Goal: Information Seeking & Learning: Learn about a topic

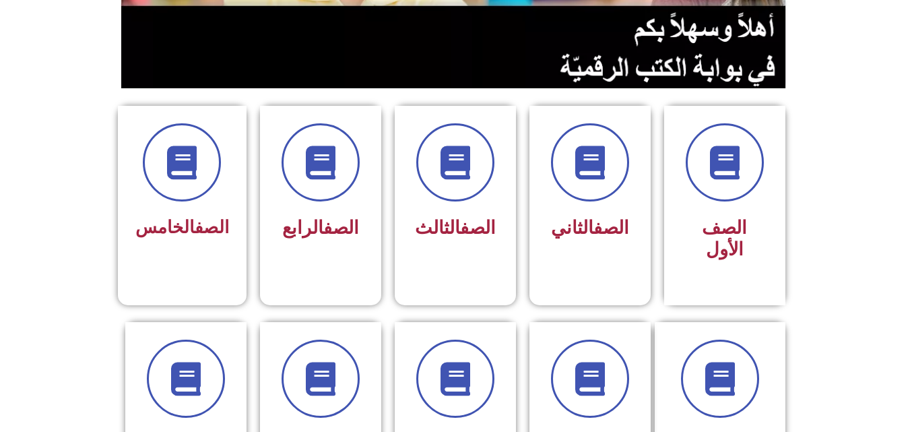
scroll to position [296, 0]
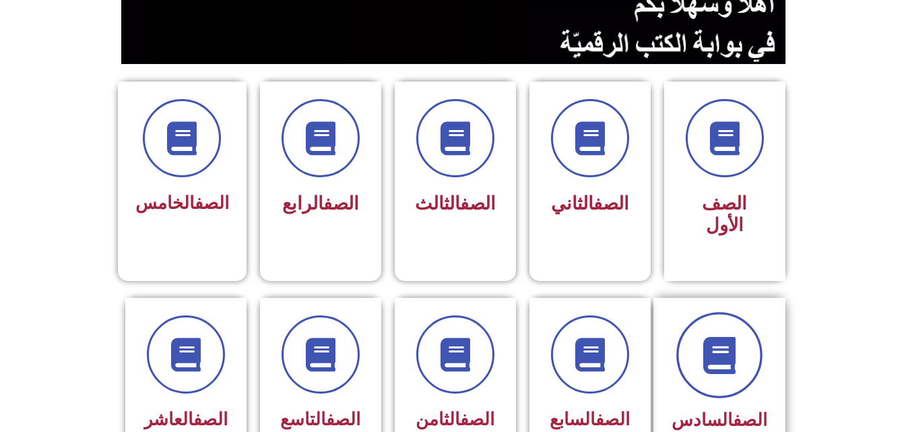
click at [747, 316] on span at bounding box center [719, 355] width 86 height 86
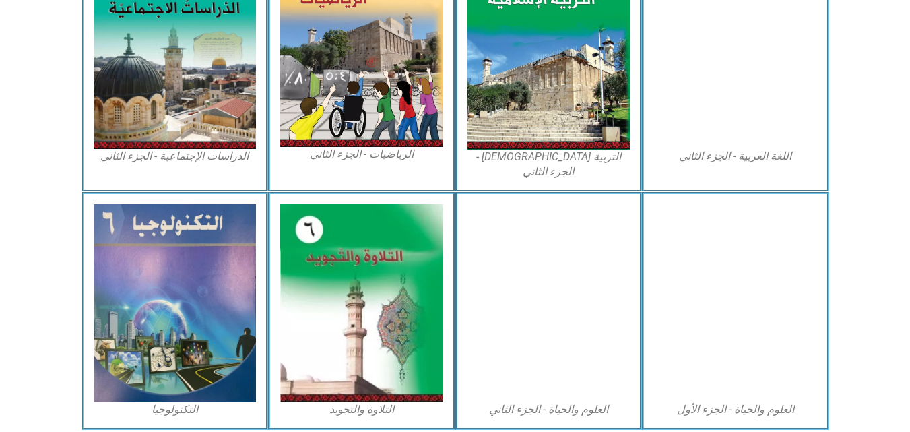
scroll to position [754, 0]
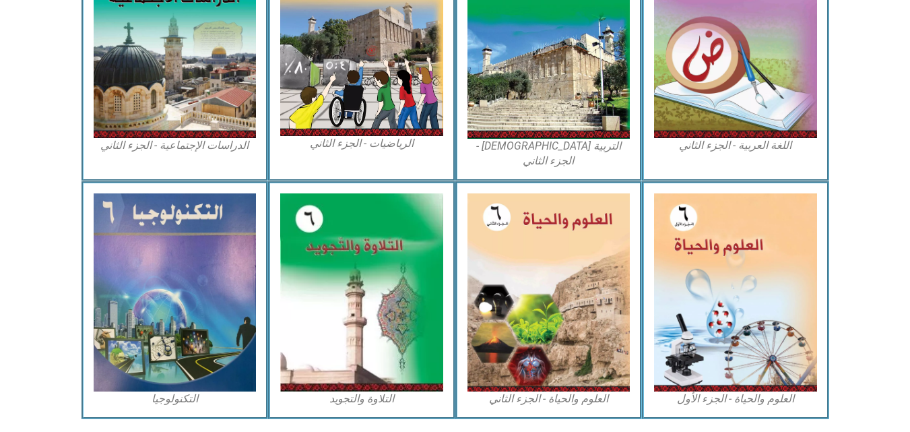
click at [747, 316] on img at bounding box center [735, 292] width 163 height 199
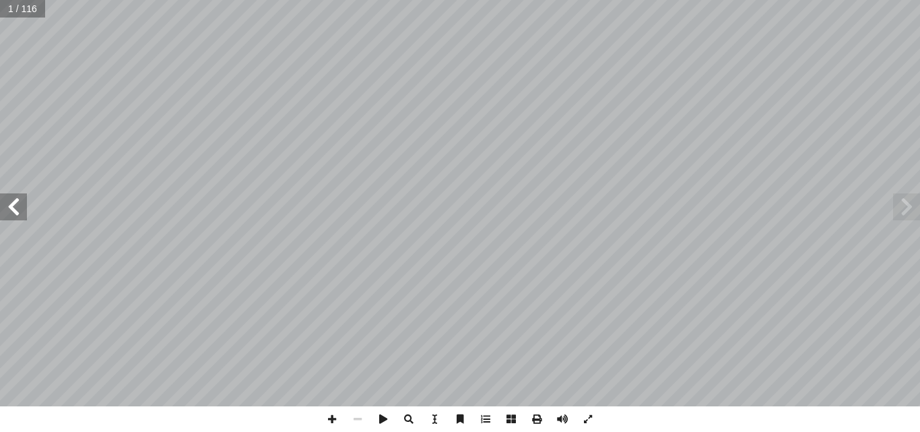
click at [18, 219] on span at bounding box center [13, 206] width 27 height 27
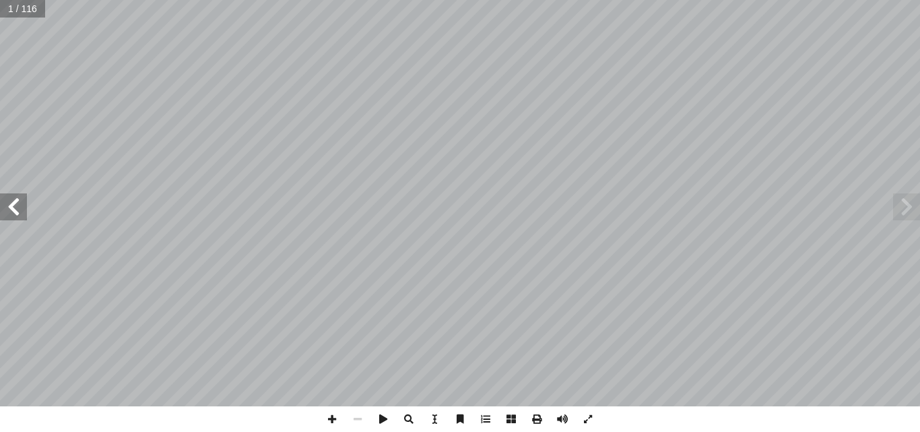
click at [18, 219] on span at bounding box center [13, 206] width 27 height 27
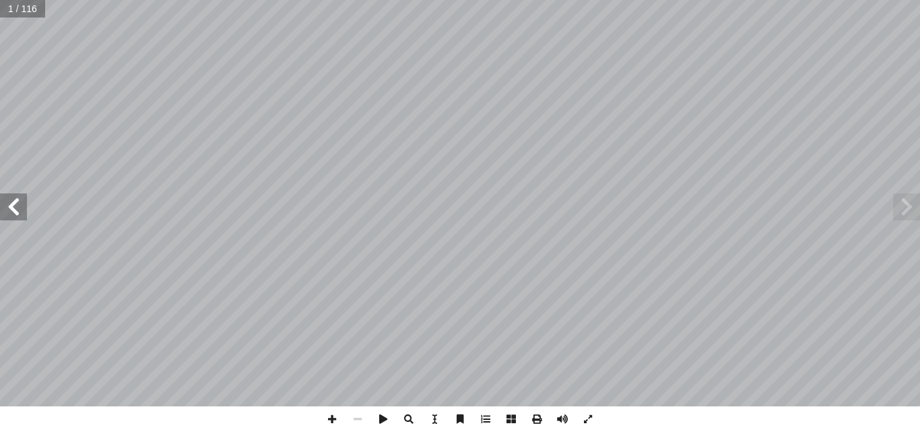
click at [18, 219] on span at bounding box center [13, 206] width 27 height 27
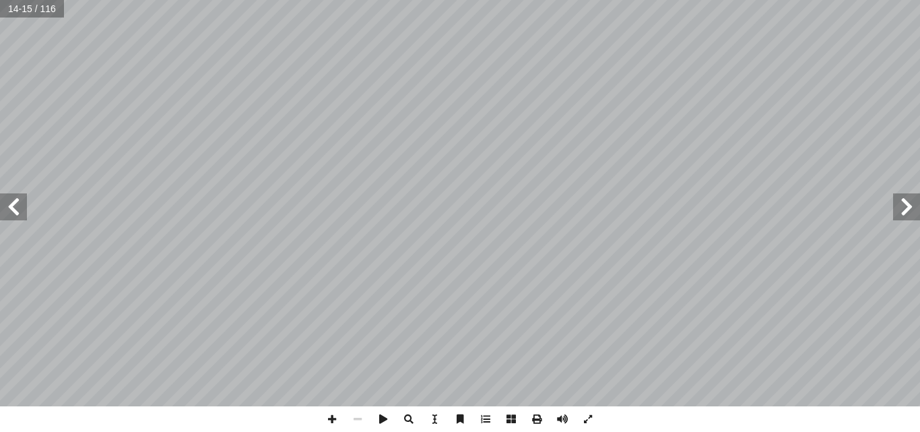
click at [18, 219] on span at bounding box center [13, 206] width 27 height 27
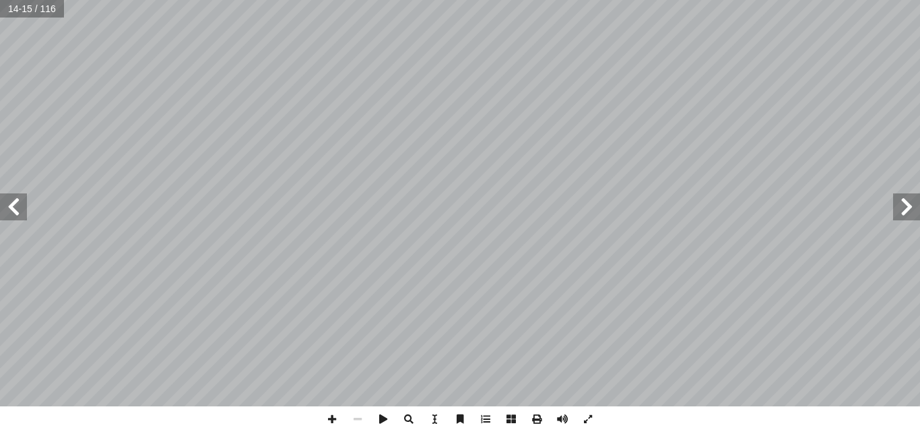
click at [18, 219] on span at bounding box center [13, 206] width 27 height 27
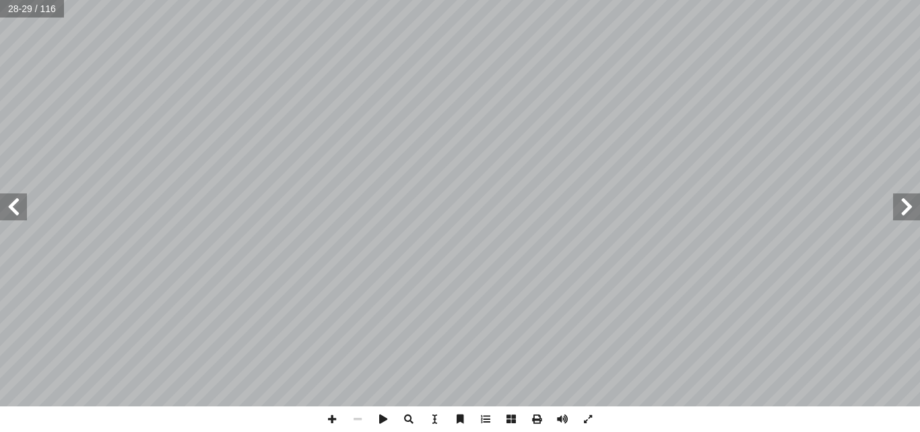
click at [18, 219] on span at bounding box center [13, 206] width 27 height 27
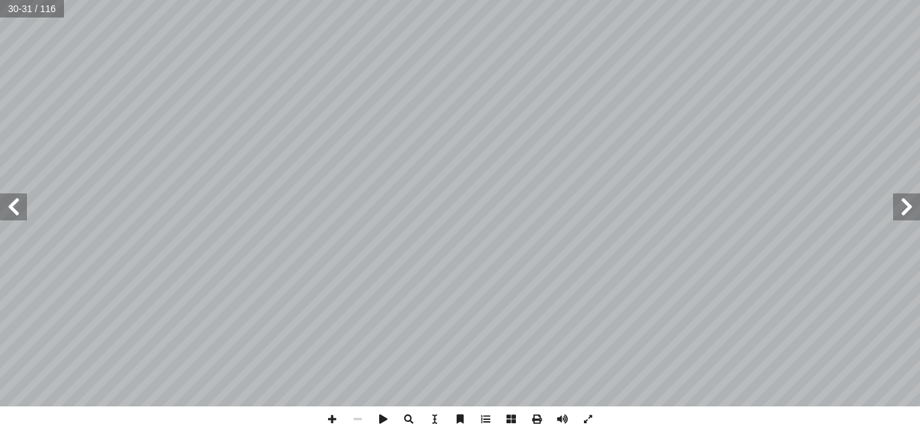
click at [18, 219] on span at bounding box center [13, 206] width 27 height 27
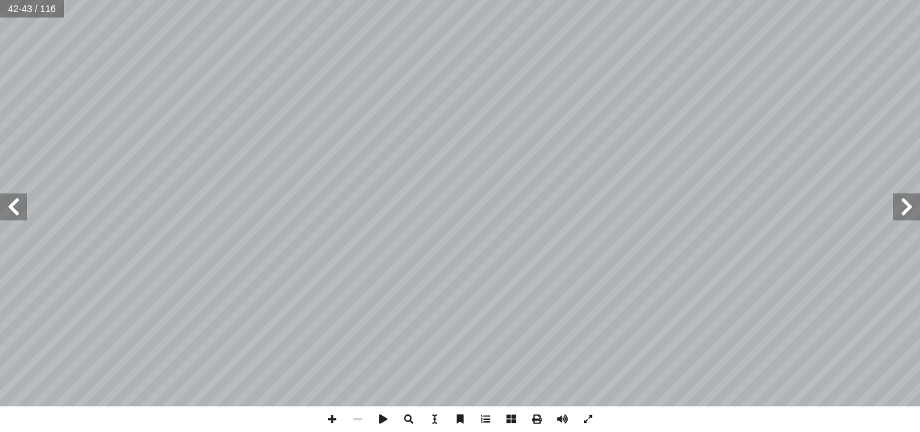
click at [18, 219] on span at bounding box center [13, 206] width 27 height 27
click at [20, 217] on span at bounding box center [13, 206] width 27 height 27
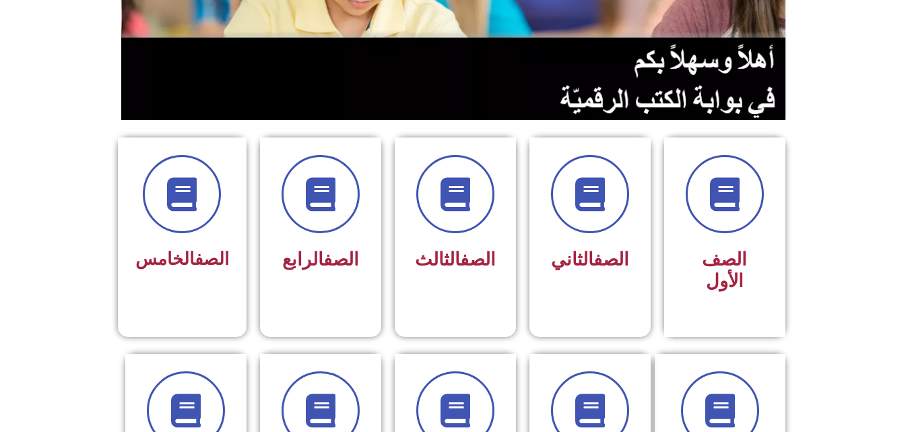
scroll to position [242, 0]
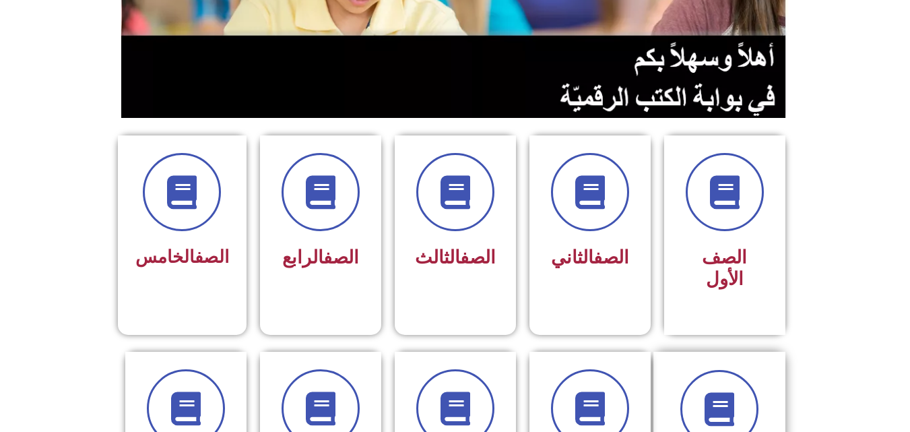
click at [763, 351] on div "الصف السادس" at bounding box center [719, 440] width 132 height 178
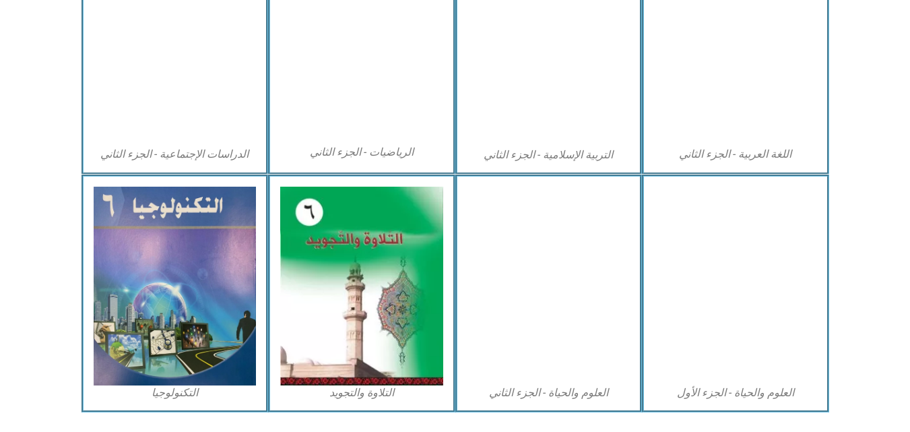
scroll to position [769, 0]
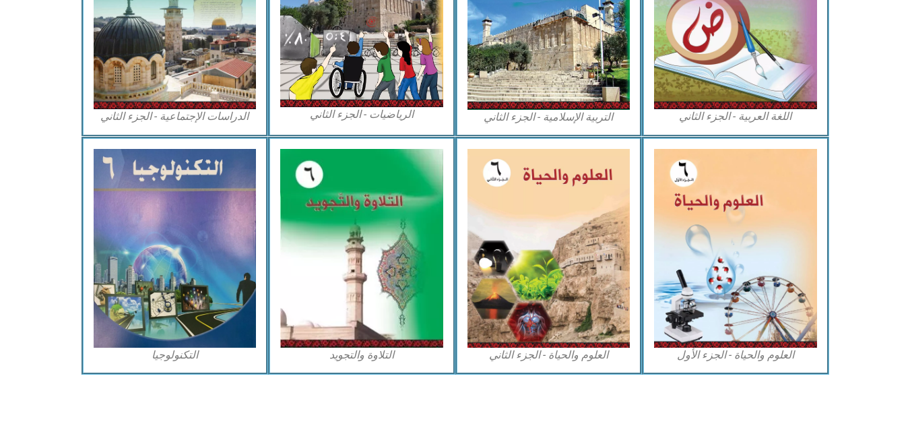
click at [704, 309] on img at bounding box center [735, 248] width 163 height 199
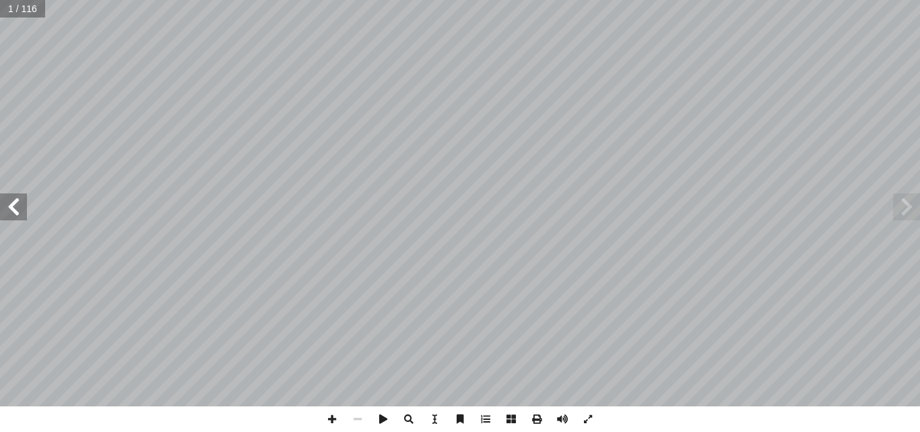
click at [18, 211] on span at bounding box center [13, 206] width 27 height 27
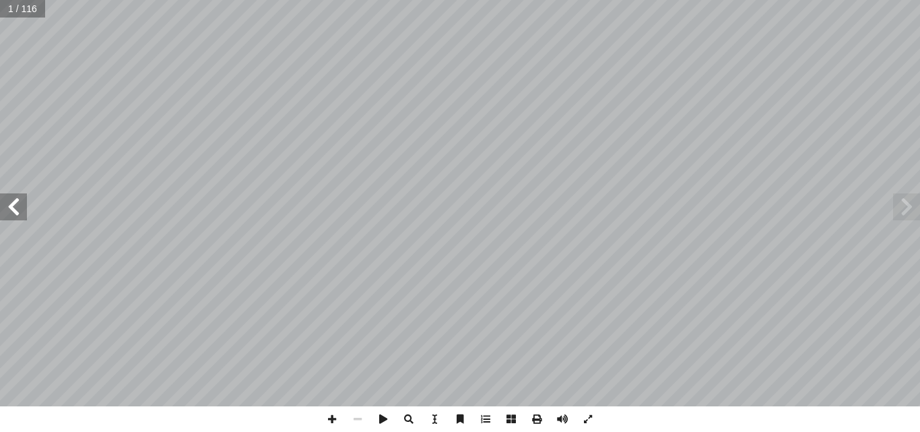
click at [18, 211] on span at bounding box center [13, 206] width 27 height 27
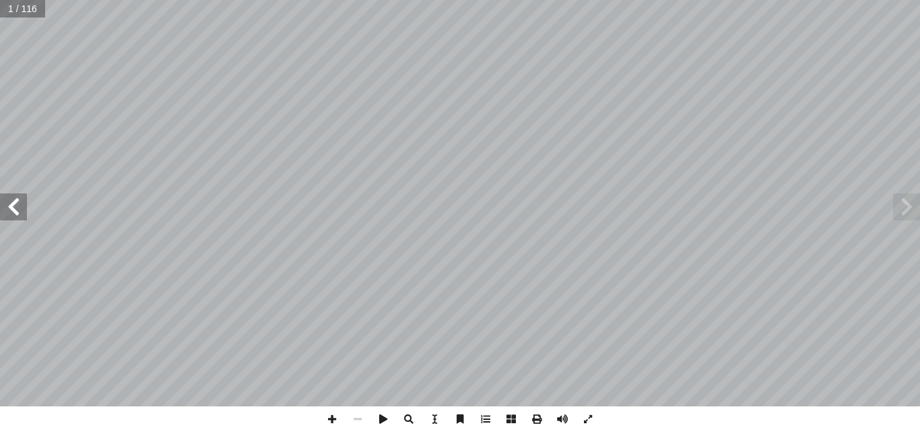
click at [18, 211] on span at bounding box center [13, 206] width 27 height 27
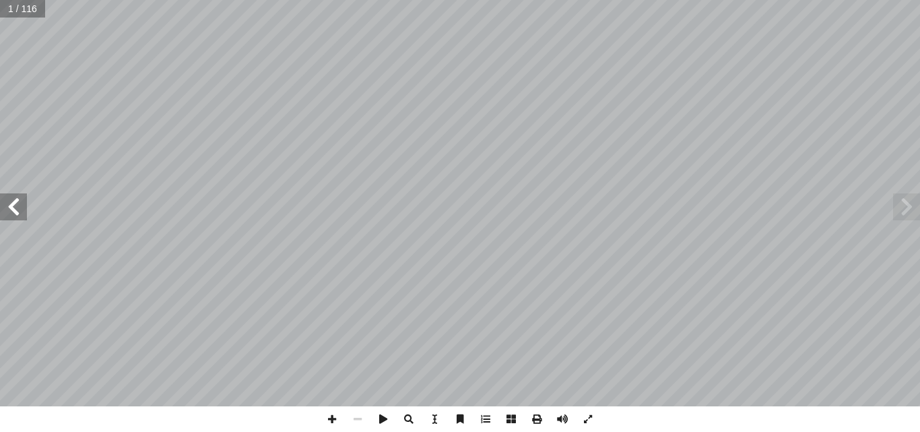
click at [18, 211] on span at bounding box center [13, 206] width 27 height 27
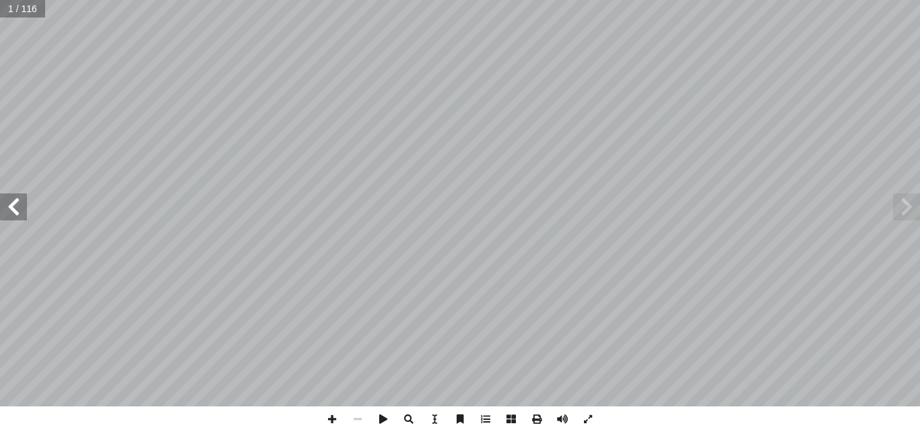
click at [18, 211] on span at bounding box center [13, 206] width 27 height 27
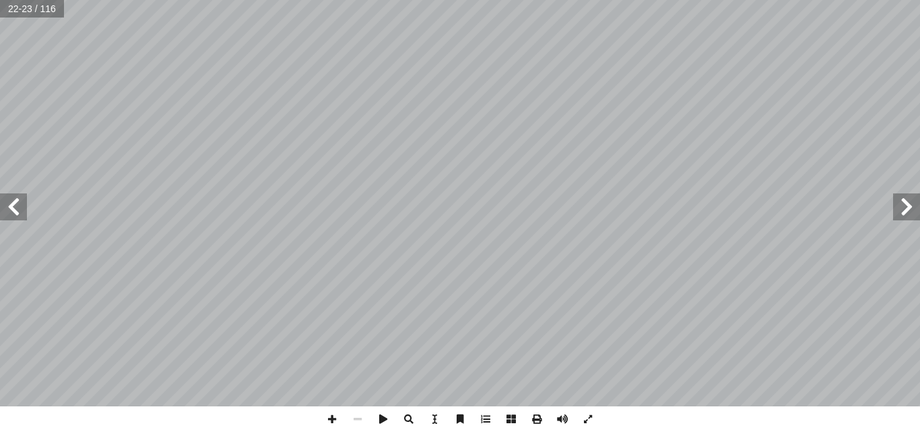
click at [18, 211] on span at bounding box center [13, 206] width 27 height 27
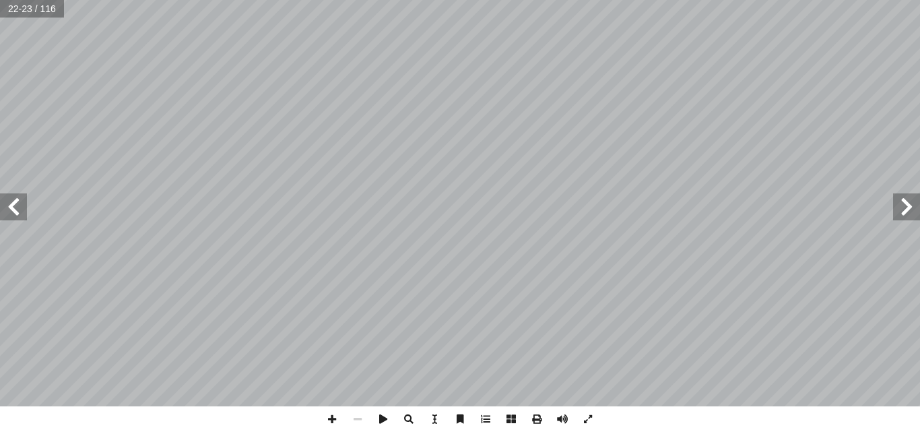
click at [18, 211] on span at bounding box center [13, 206] width 27 height 27
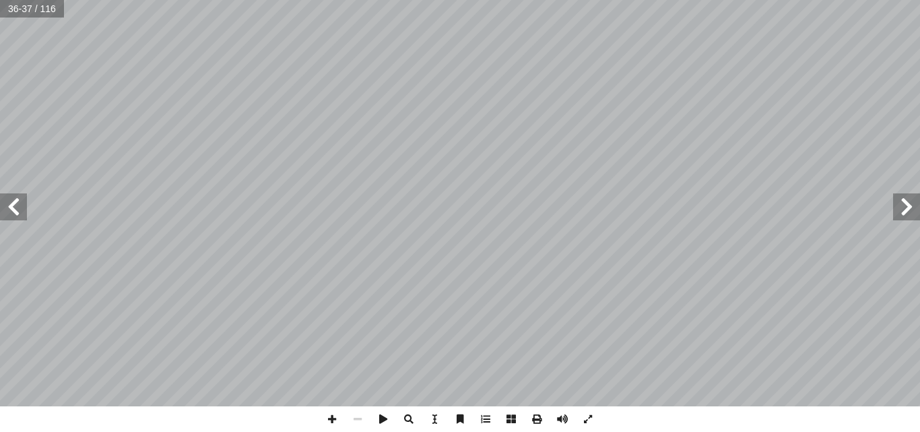
click at [18, 211] on span at bounding box center [13, 206] width 27 height 27
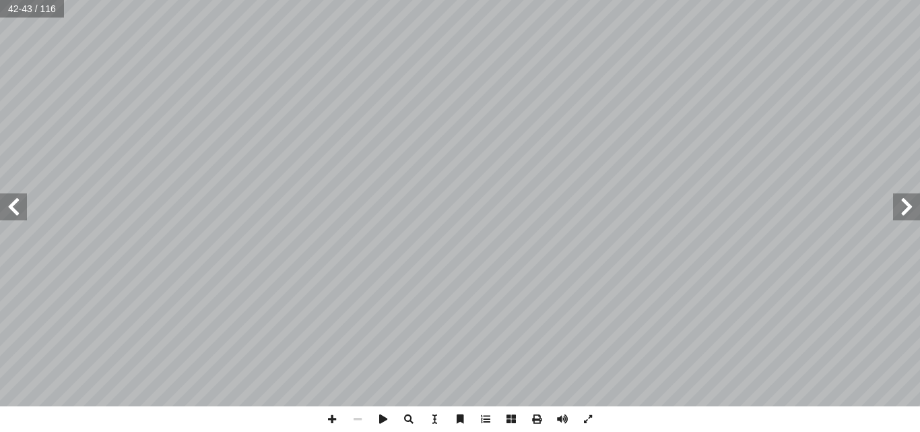
click at [18, 211] on span at bounding box center [13, 206] width 27 height 27
click at [322, 418] on span at bounding box center [332, 419] width 26 height 26
click at [334, 415] on span at bounding box center [332, 419] width 26 height 26
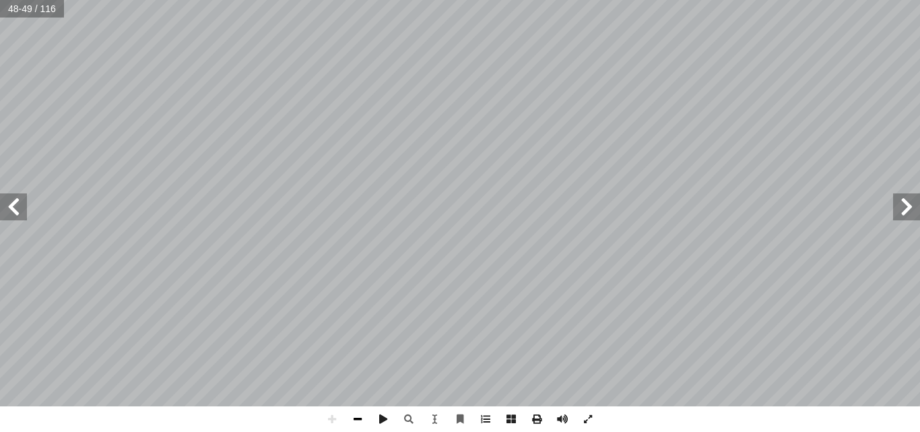
click at [356, 419] on span at bounding box center [358, 419] width 26 height 26
click at [331, 418] on span at bounding box center [332, 419] width 26 height 26
click at [335, 420] on span at bounding box center [332, 419] width 26 height 26
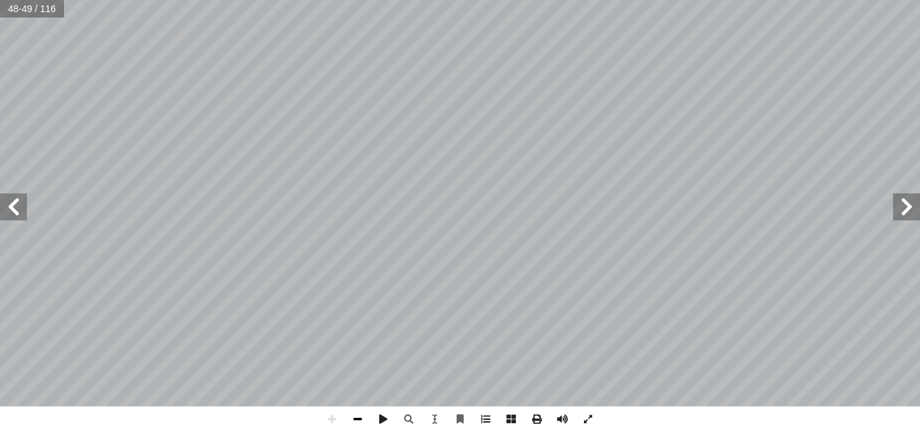
click at [354, 427] on span at bounding box center [358, 419] width 26 height 26
click at [382, 415] on span at bounding box center [383, 419] width 26 height 26
click at [562, 417] on span at bounding box center [562, 419] width 26 height 26
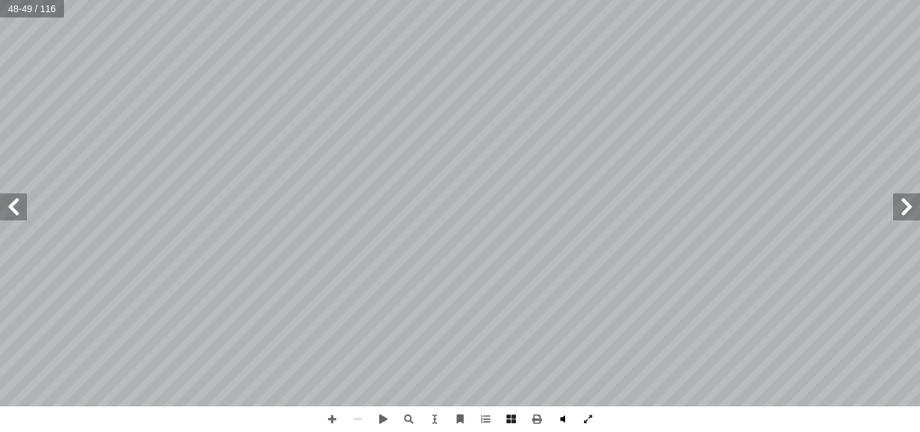
click at [564, 415] on span at bounding box center [562, 419] width 26 height 26
